Goal: Transaction & Acquisition: Subscribe to service/newsletter

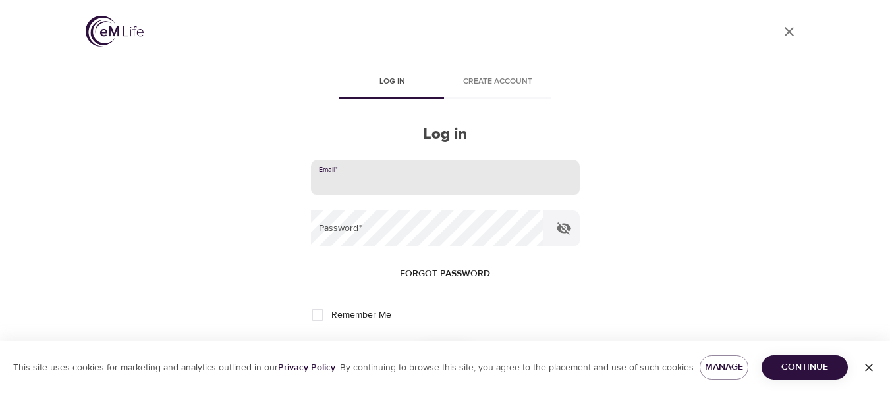
click at [394, 179] on input "email" at bounding box center [445, 178] width 269 height 36
type input "[EMAIL_ADDRESS][PERSON_NAME][DOMAIN_NAME]"
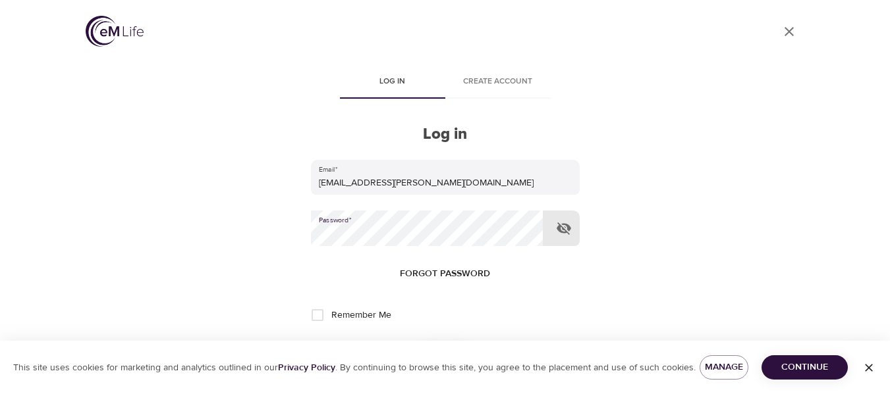
click at [315, 316] on input "Remember Me" at bounding box center [318, 316] width 28 height 28
checkbox input "true"
click at [796, 369] on span "Continue" at bounding box center [804, 368] width 65 height 16
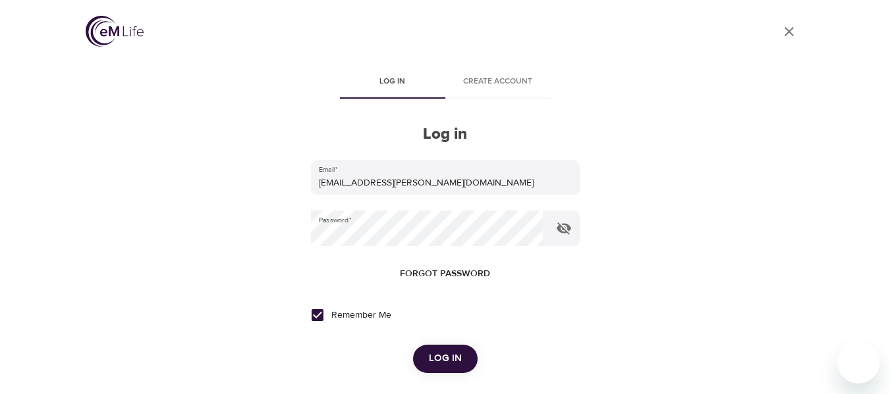
click at [448, 356] on span "Log in" at bounding box center [445, 358] width 33 height 17
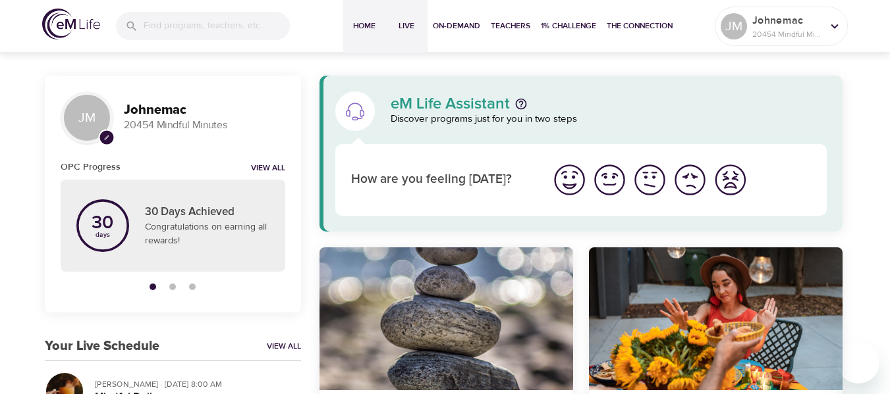
click at [405, 26] on span "Live" at bounding box center [407, 26] width 32 height 14
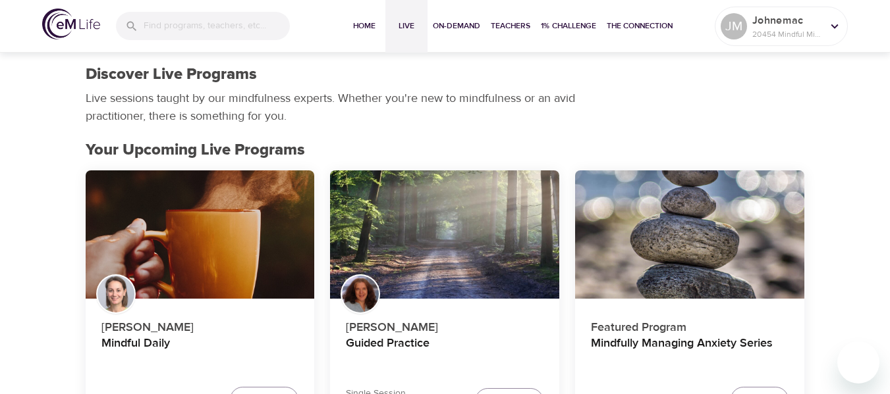
scroll to position [66, 0]
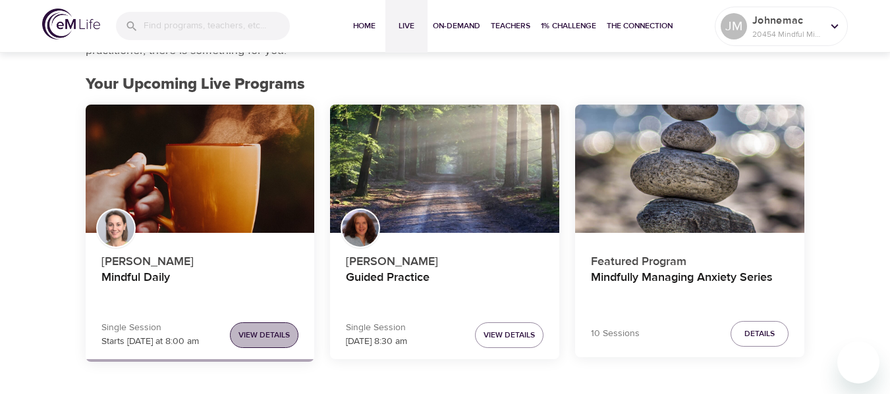
click at [265, 333] on span "View Details" at bounding box center [263, 336] width 51 height 14
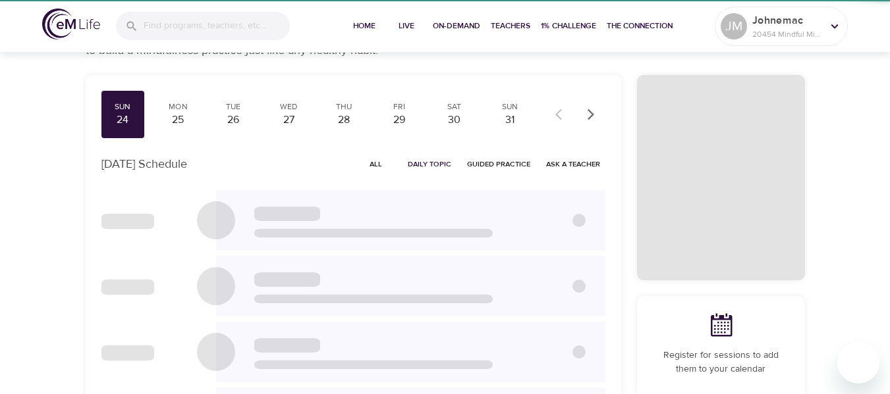
scroll to position [61, 0]
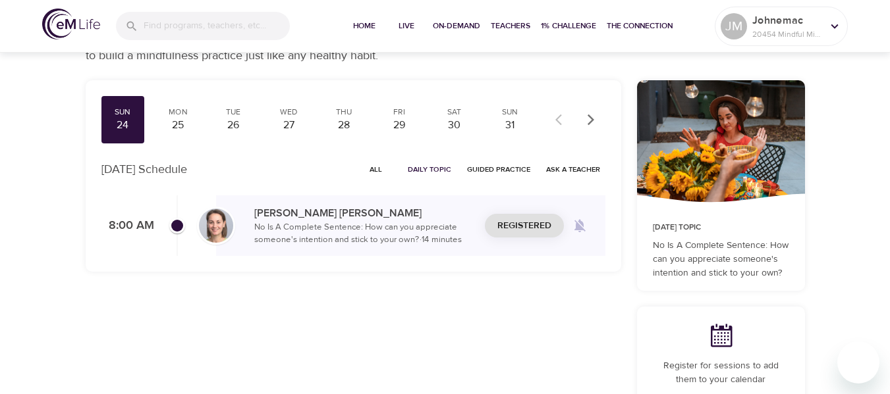
checkbox input "true"
click at [538, 206] on span "Join Now" at bounding box center [524, 210] width 46 height 16
